Goal: Information Seeking & Learning: Learn about a topic

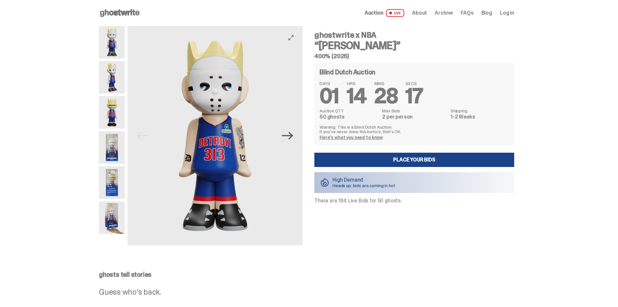
click at [290, 135] on icon "Next" at bounding box center [287, 135] width 11 height 11
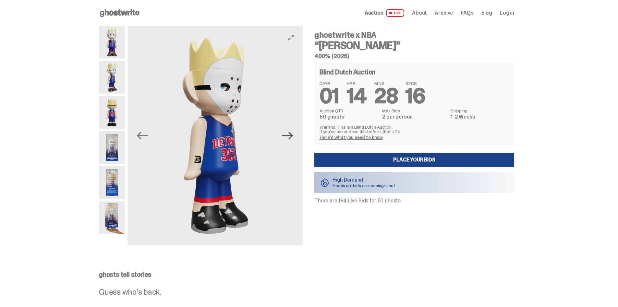
click at [290, 135] on icon "Next" at bounding box center [287, 135] width 11 height 11
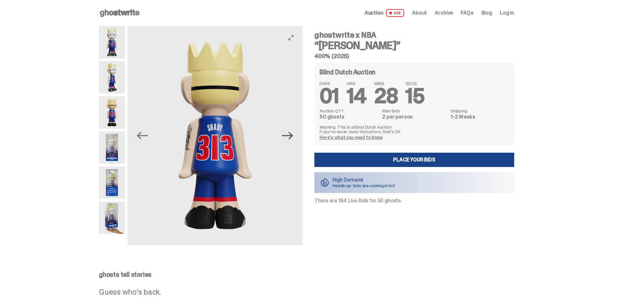
click at [290, 135] on icon "Next" at bounding box center [287, 135] width 11 height 11
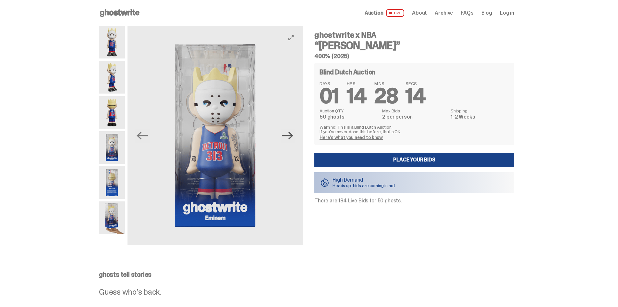
click at [290, 135] on icon "Next" at bounding box center [287, 135] width 11 height 11
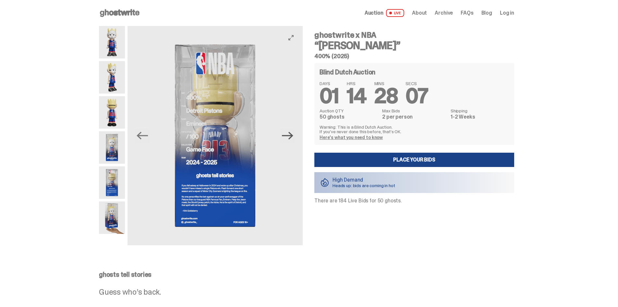
click at [290, 135] on icon "Next" at bounding box center [287, 135] width 11 height 11
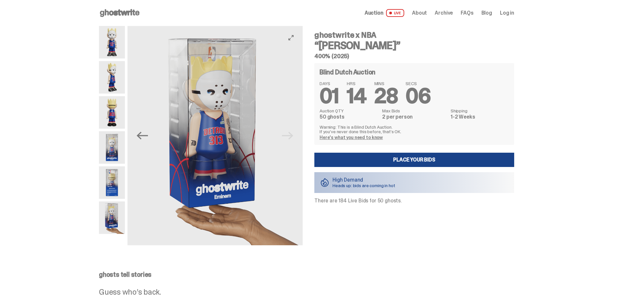
click at [290, 135] on img at bounding box center [214, 135] width 175 height 219
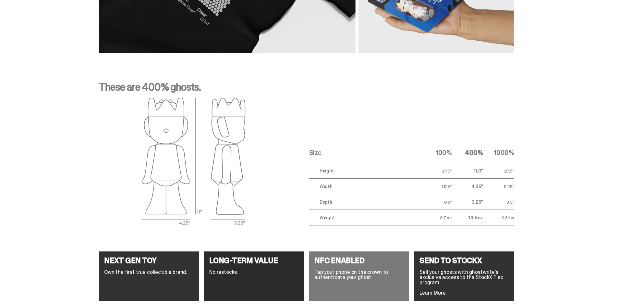
scroll to position [1202, 0]
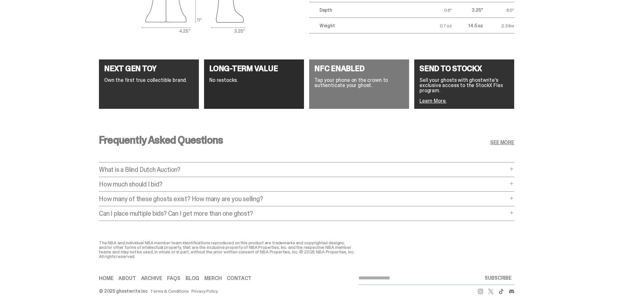
click at [513, 161] on div "Frequently Asked Questions SEE MORE What is a Blind Dutch Auction? What is a Bl…" at bounding box center [306, 179] width 415 height 121
click at [513, 166] on span at bounding box center [511, 168] width 5 height 5
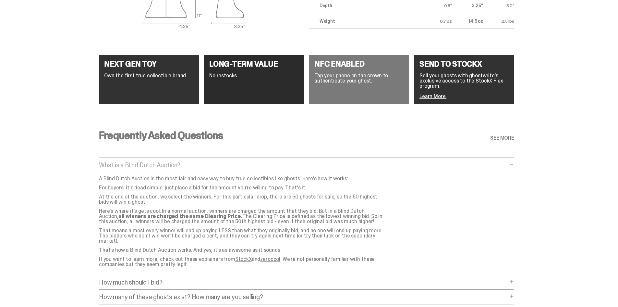
click at [513, 163] on span at bounding box center [511, 164] width 5 height 5
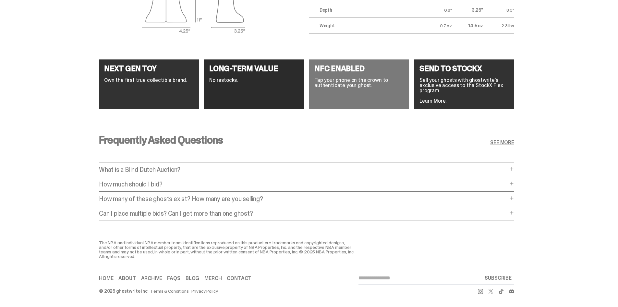
click at [514, 195] on span at bounding box center [511, 197] width 5 height 5
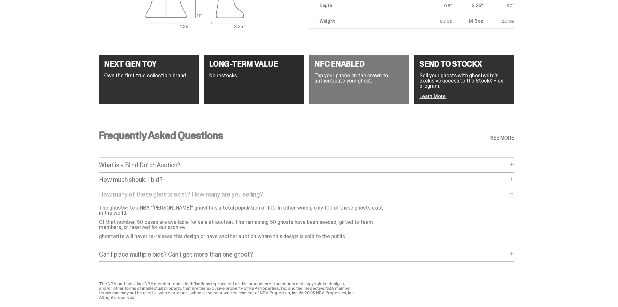
drag, startPoint x: 516, startPoint y: 192, endPoint x: 507, endPoint y: 193, distance: 9.2
drag, startPoint x: 507, startPoint y: 193, endPoint x: 59, endPoint y: 211, distance: 448.0
click at [59, 211] on div "Frequently Asked Questions SEE MORE What is a Blind Dutch Auction? What is a Bl…" at bounding box center [306, 197] width 613 height 166
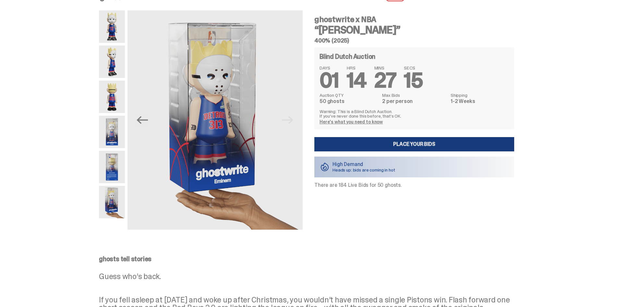
scroll to position [0, 0]
